Goal: Task Accomplishment & Management: Use online tool/utility

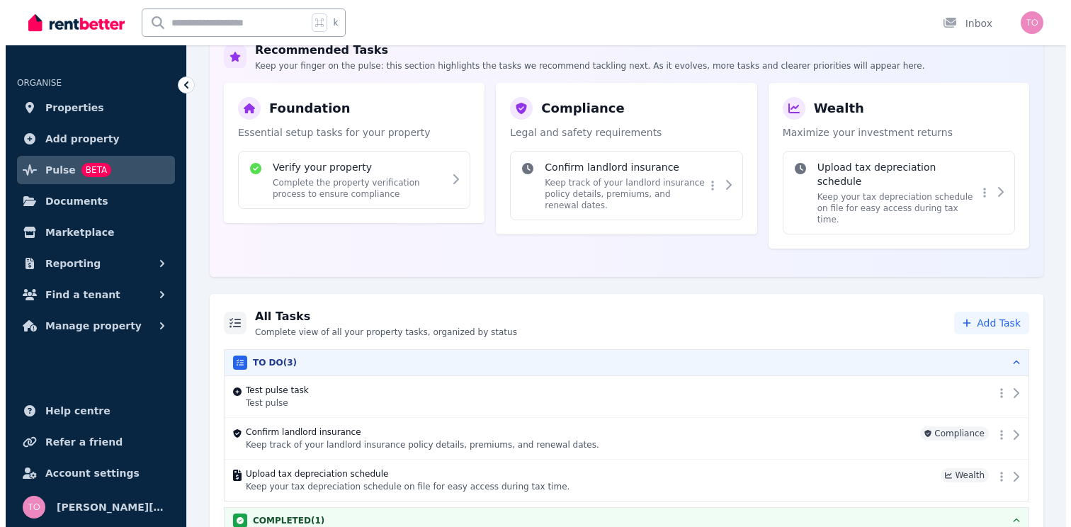
scroll to position [237, 0]
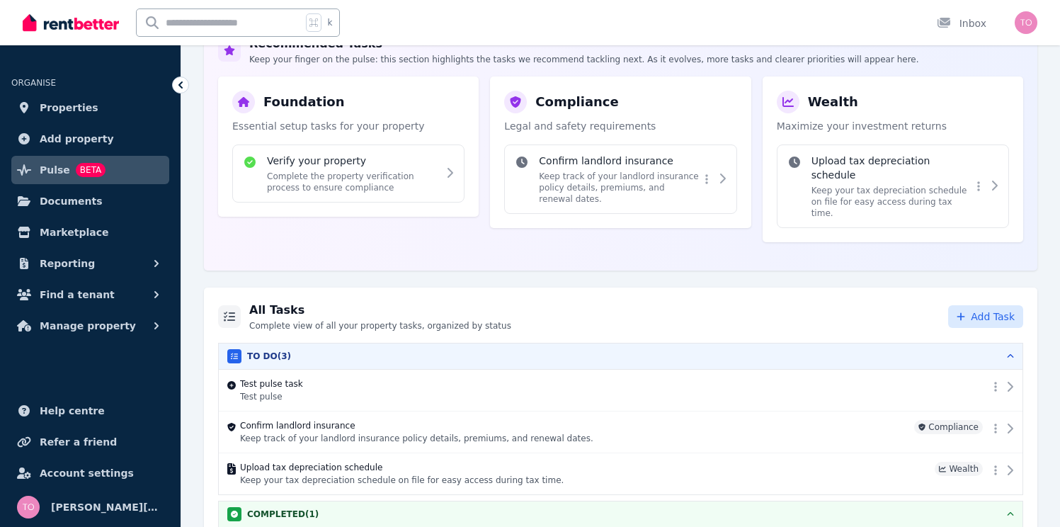
click at [976, 309] on span "Add Task" at bounding box center [993, 316] width 44 height 14
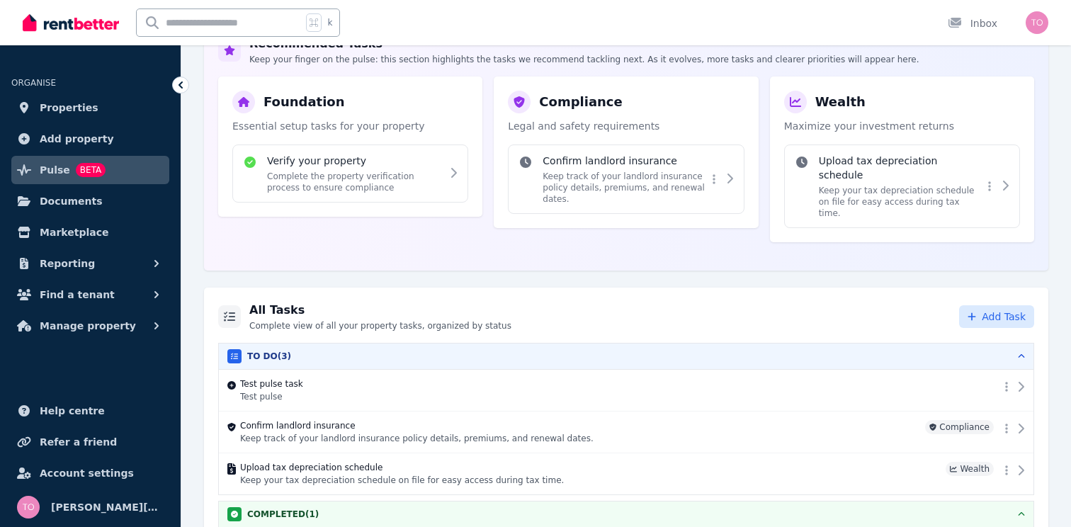
select select "**********"
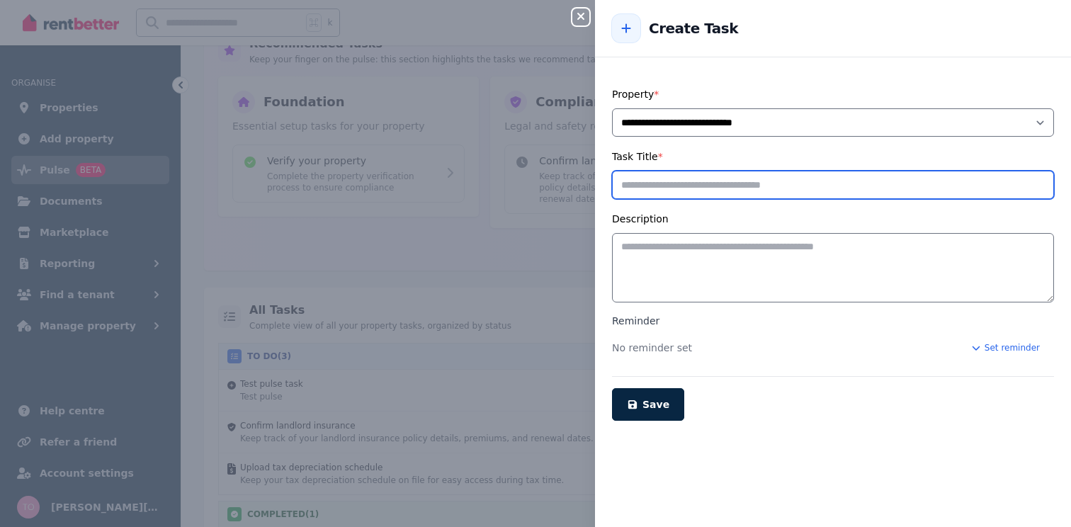
click at [816, 198] on input "Task Title *" at bounding box center [833, 185] width 442 height 28
type input "**********"
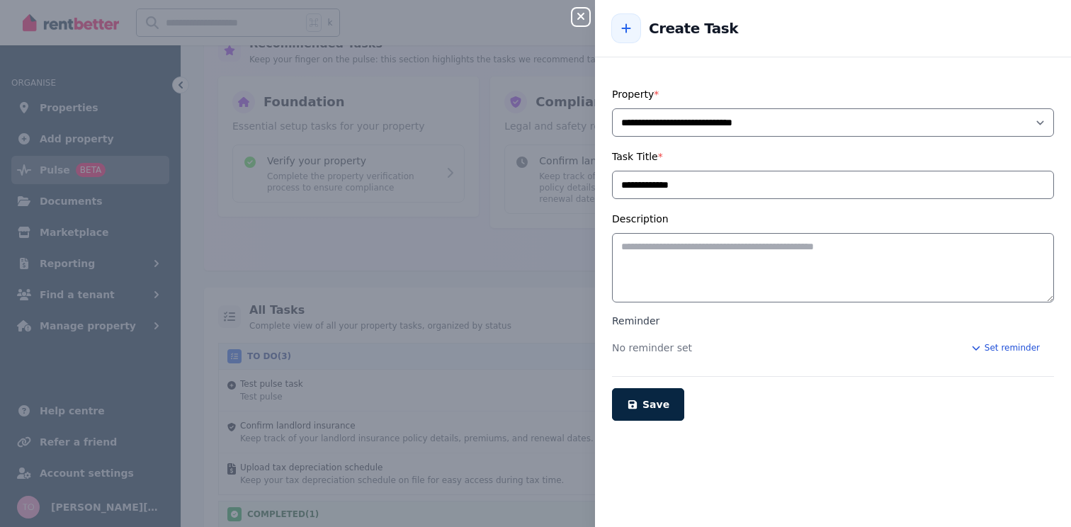
click at [992, 346] on button "Set reminder" at bounding box center [1005, 347] width 98 height 23
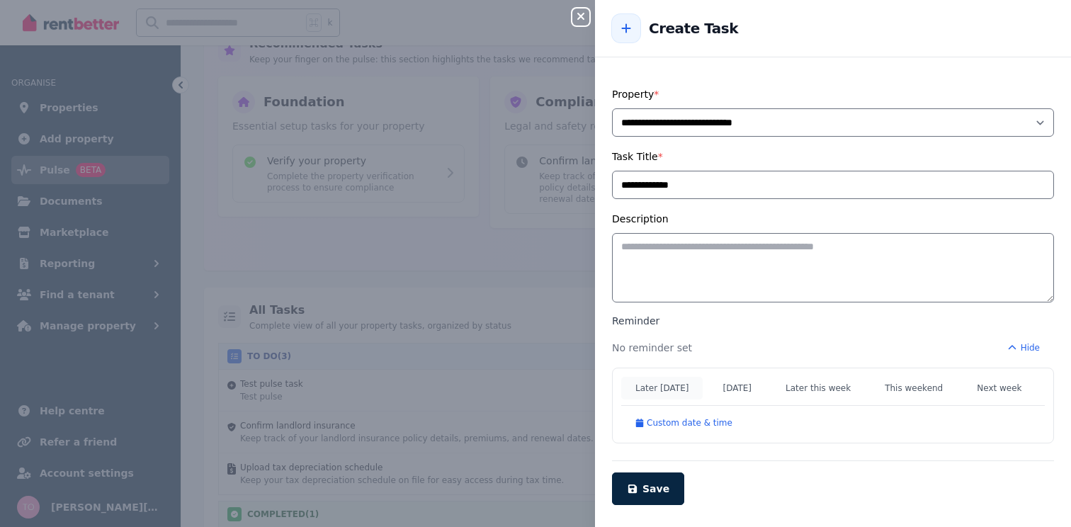
click at [663, 392] on button "Later [DATE]" at bounding box center [661, 388] width 81 height 23
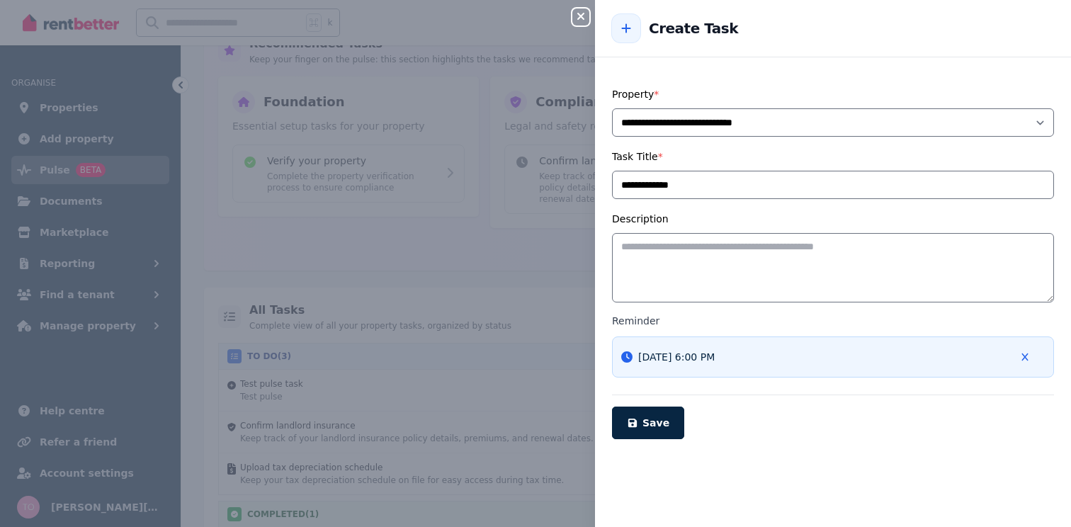
click at [838, 358] on div "[DATE] 6:00 PM" at bounding box center [833, 356] width 442 height 41
click at [1021, 358] on icon "button" at bounding box center [1024, 357] width 6 height 8
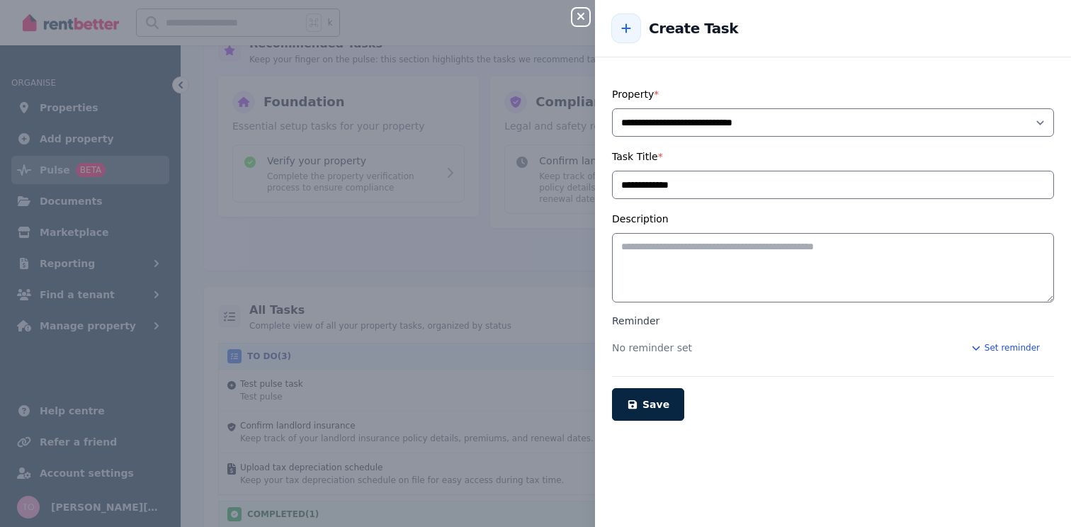
click at [985, 348] on button "Set reminder" at bounding box center [1005, 347] width 98 height 23
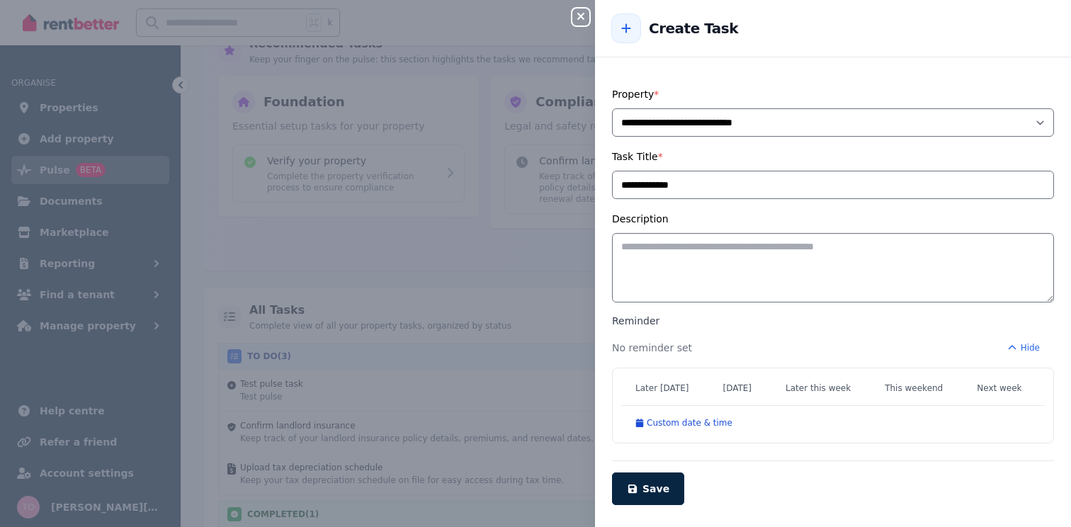
click at [722, 423] on button "Custom date & time" at bounding box center [683, 422] width 125 height 23
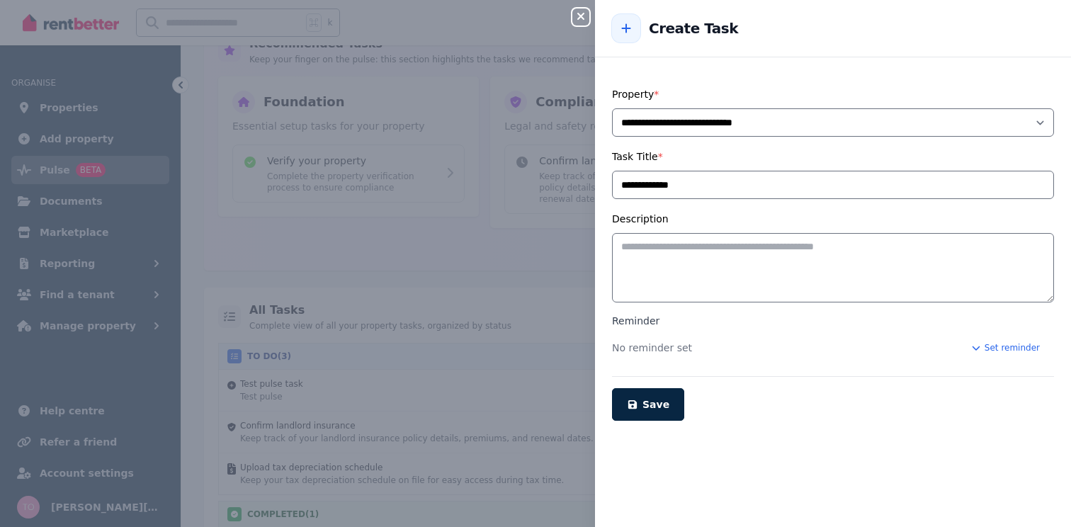
scroll to position [620, 0]
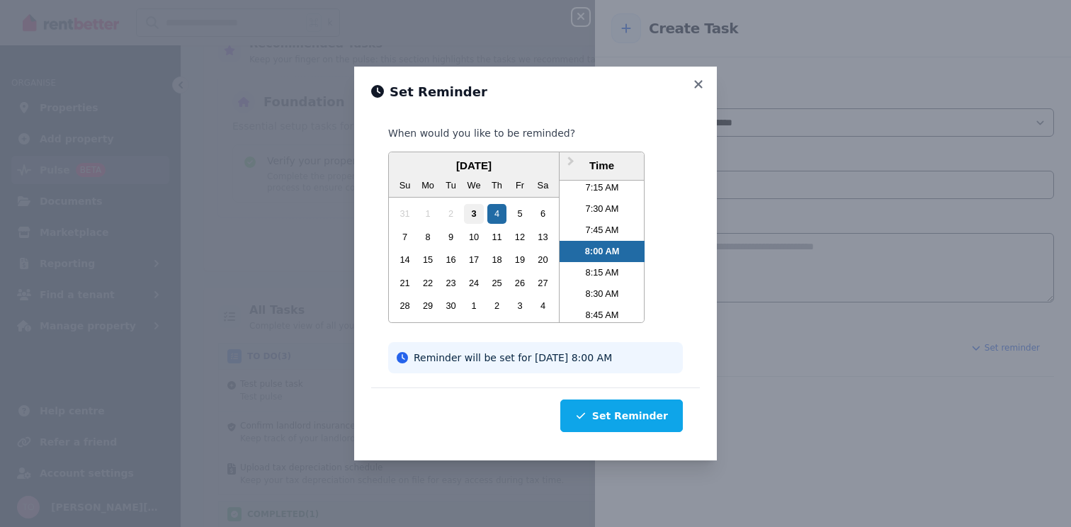
click at [475, 204] on div "3" at bounding box center [473, 213] width 19 height 19
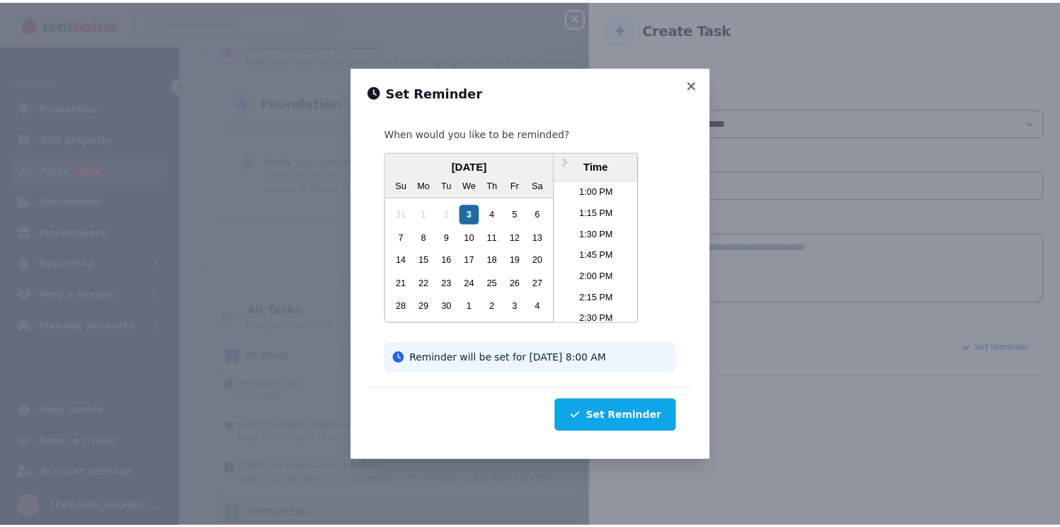
scroll to position [1107, 0]
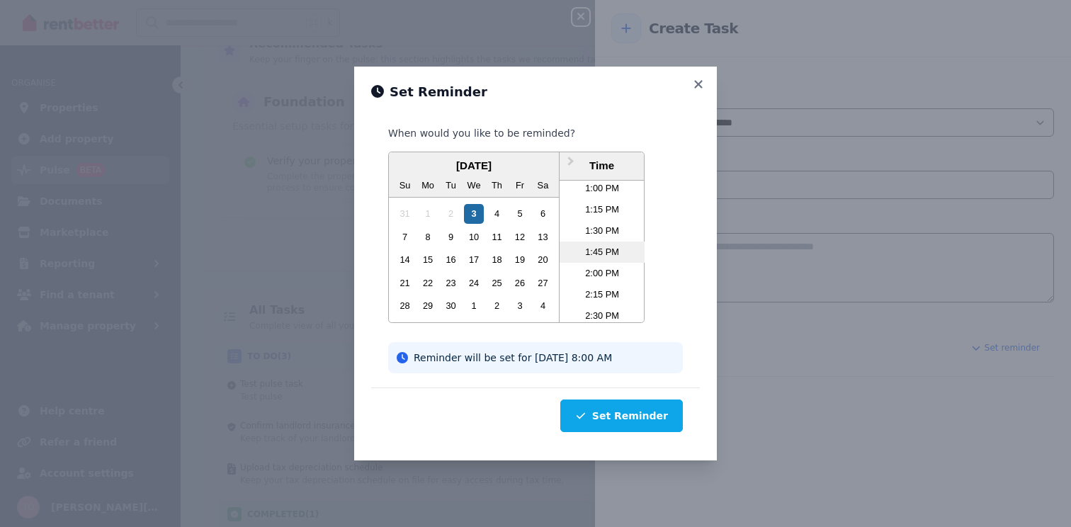
click at [603, 244] on li "1:45 PM" at bounding box center [601, 251] width 85 height 21
click at [627, 419] on button "Set Reminder" at bounding box center [621, 415] width 122 height 33
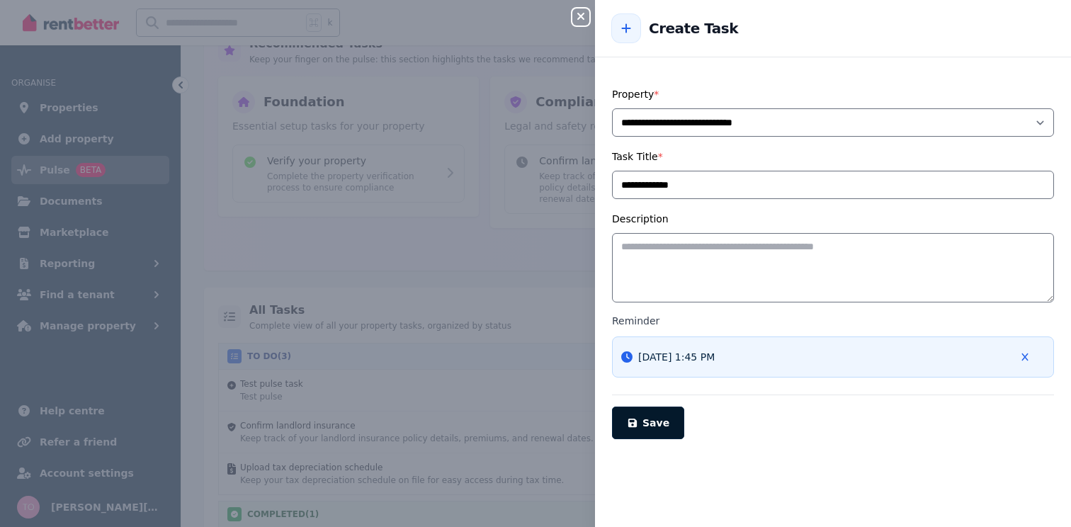
click at [660, 426] on span "Save" at bounding box center [655, 422] width 27 height 11
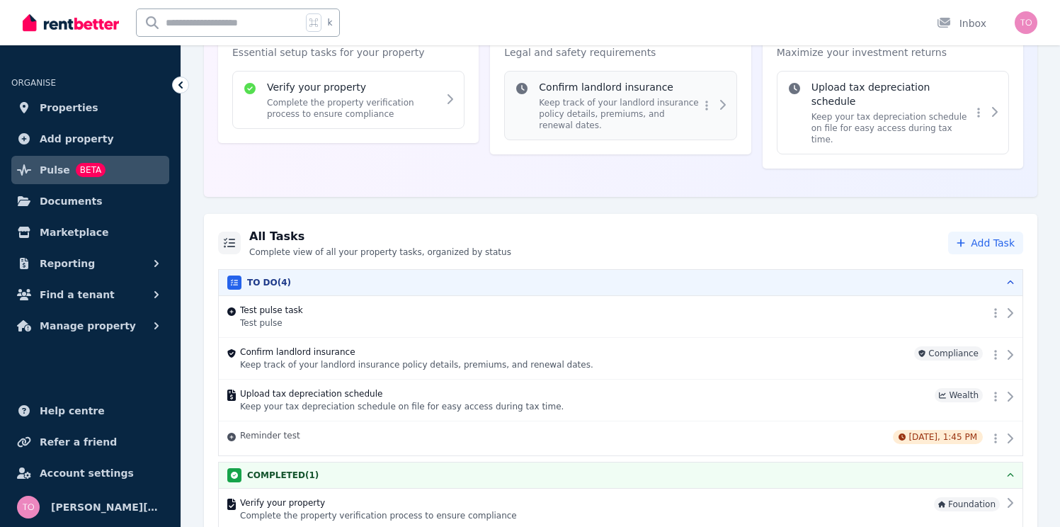
scroll to position [314, 0]
